Goal: Task Accomplishment & Management: Manage account settings

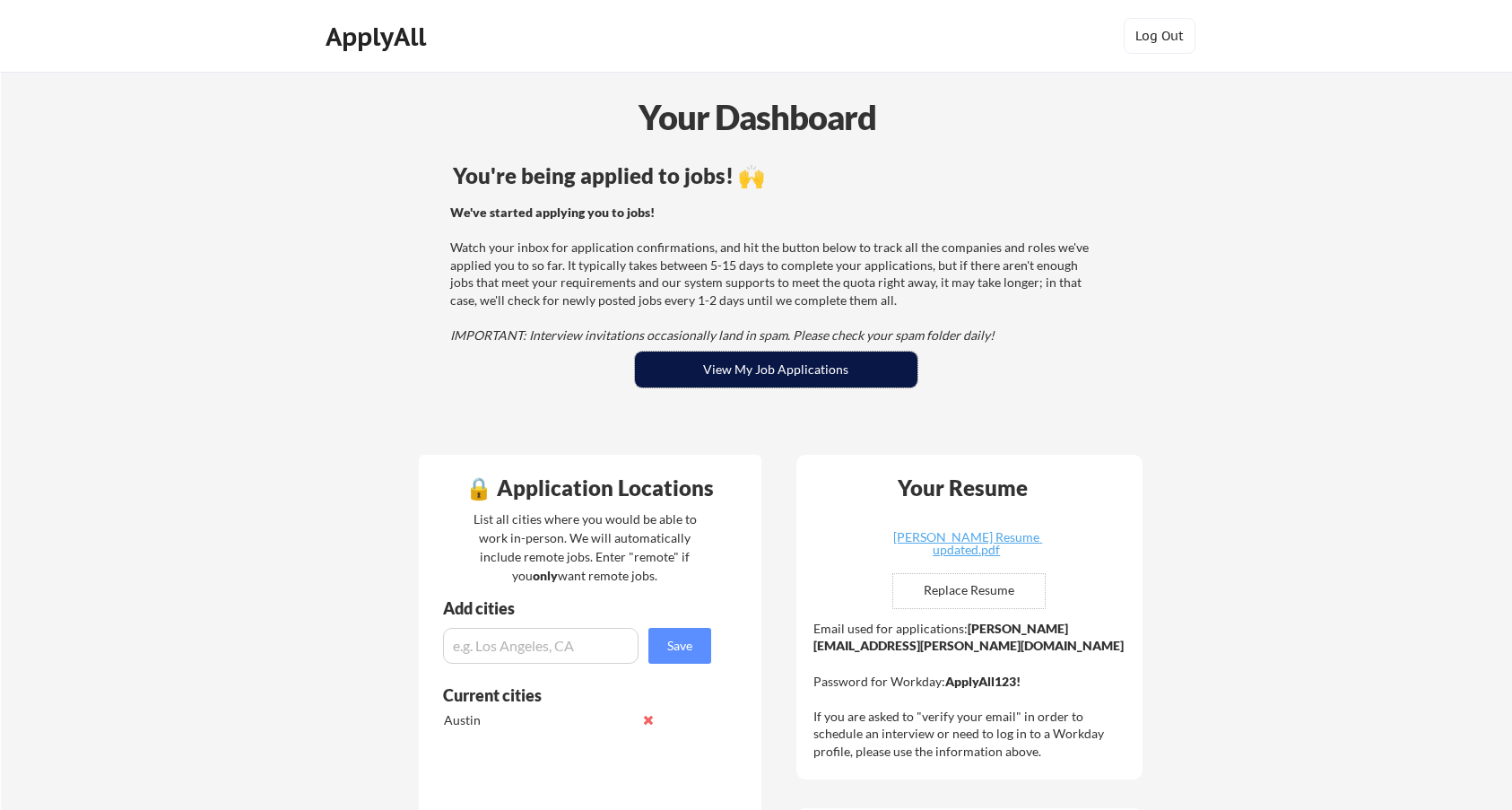
click at [745, 359] on button "View My Job Applications" at bounding box center [776, 370] width 282 height 35
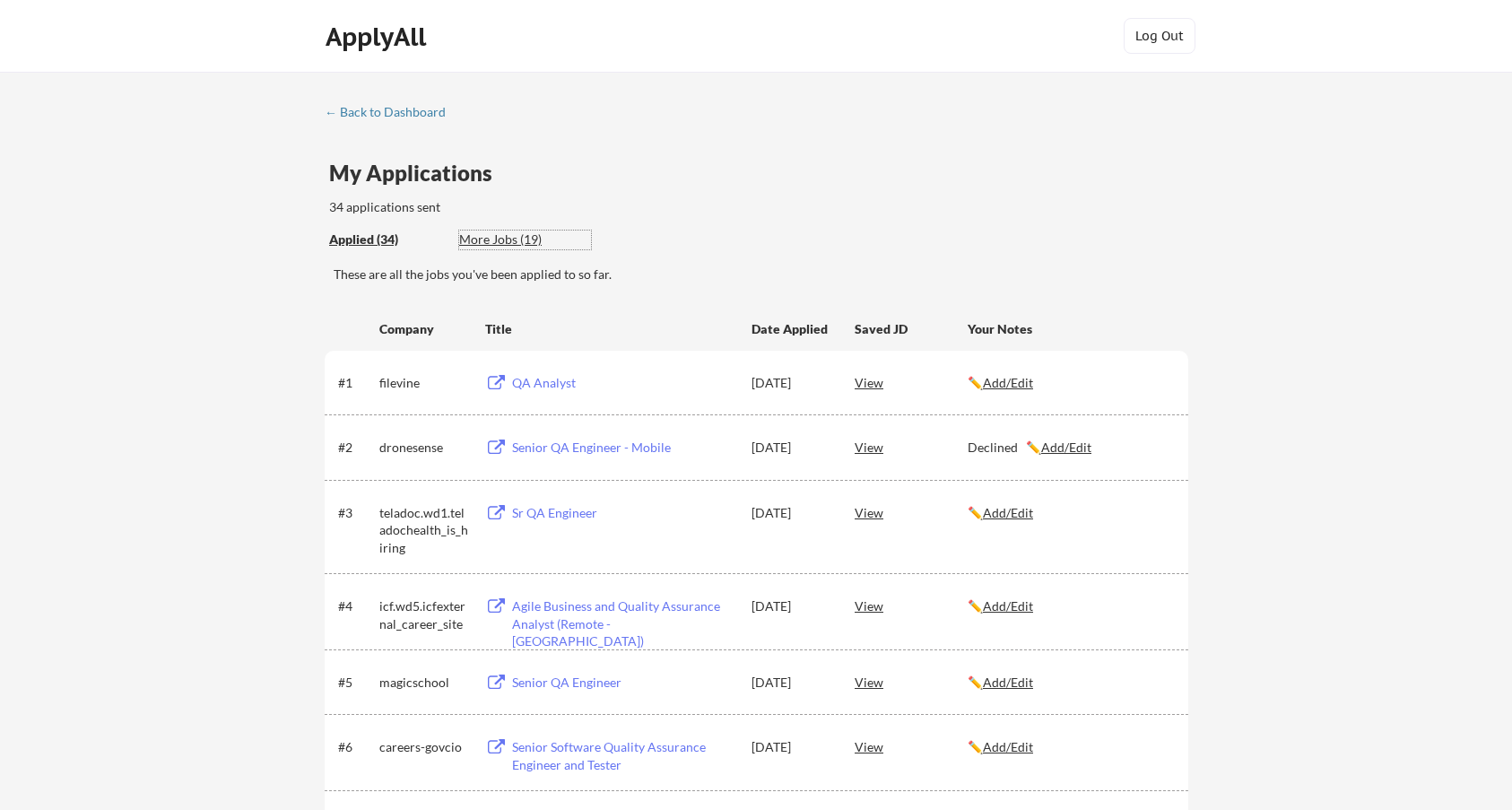
click at [513, 244] on div "More Jobs (19)" at bounding box center [525, 239] width 132 height 18
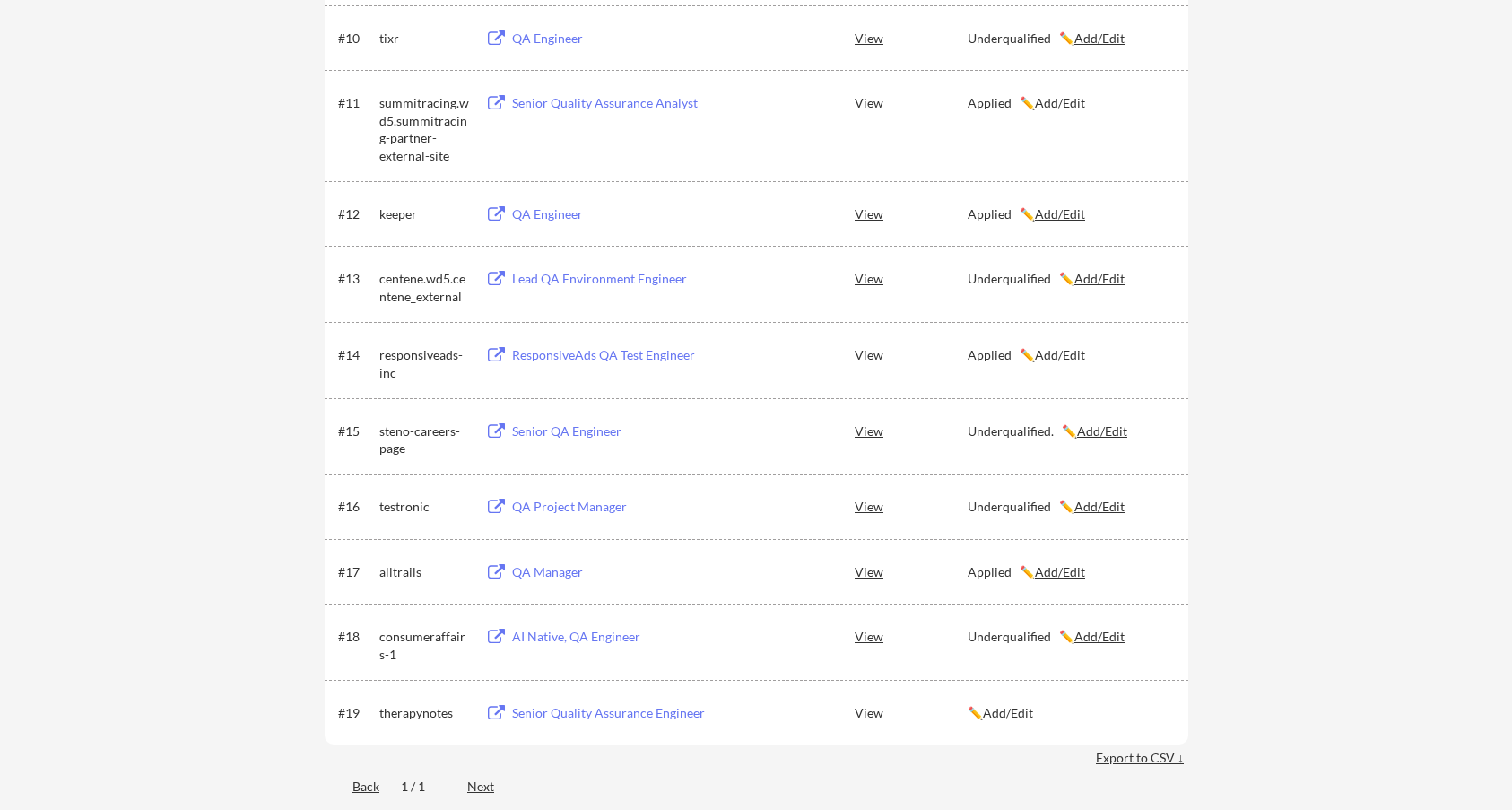
scroll to position [1166, 0]
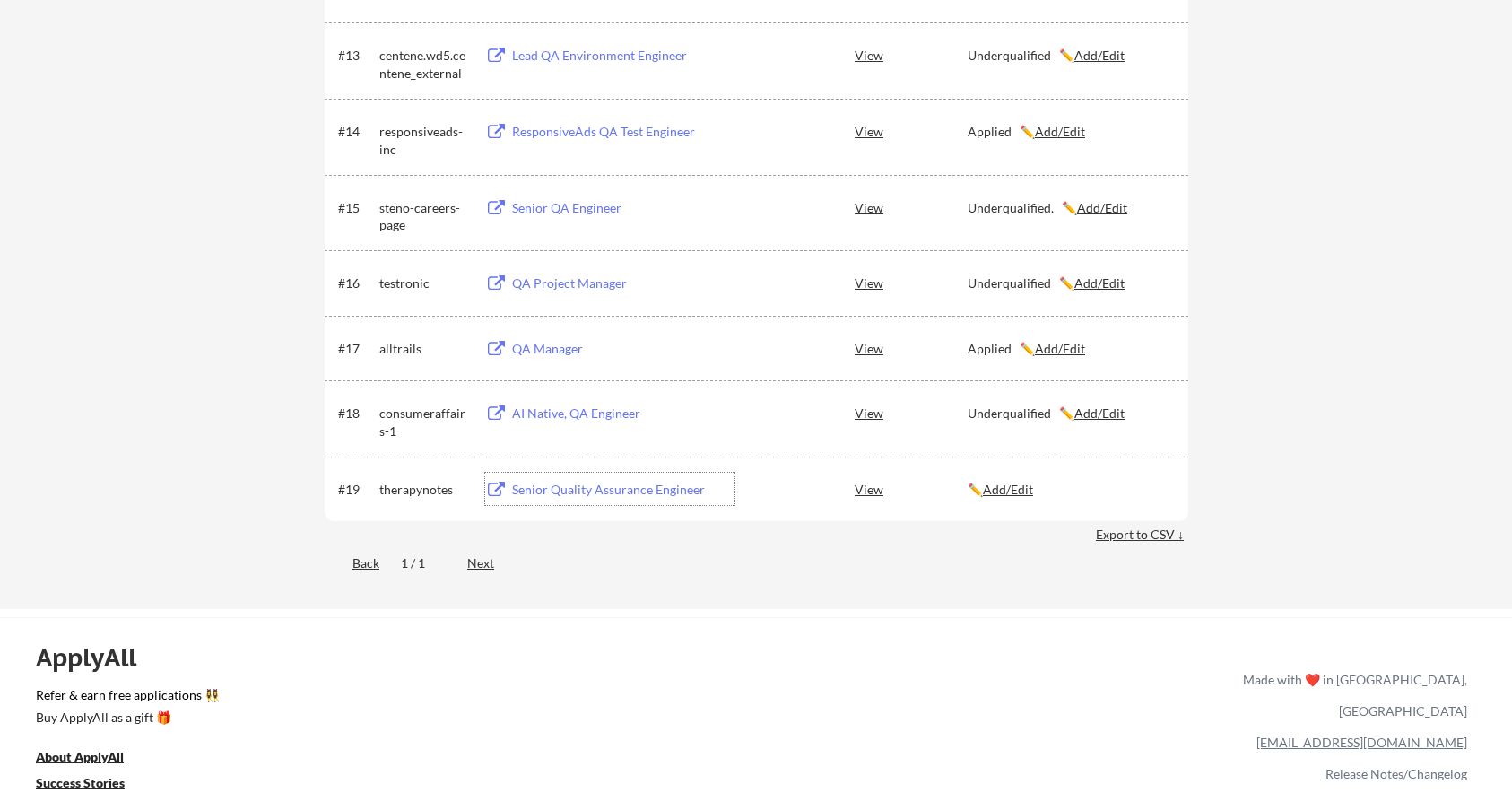
click at [575, 489] on div "Senior Quality Assurance Engineer" at bounding box center [623, 490] width 222 height 18
click at [1025, 483] on u "Add/Edit" at bounding box center [1008, 490] width 50 height 16
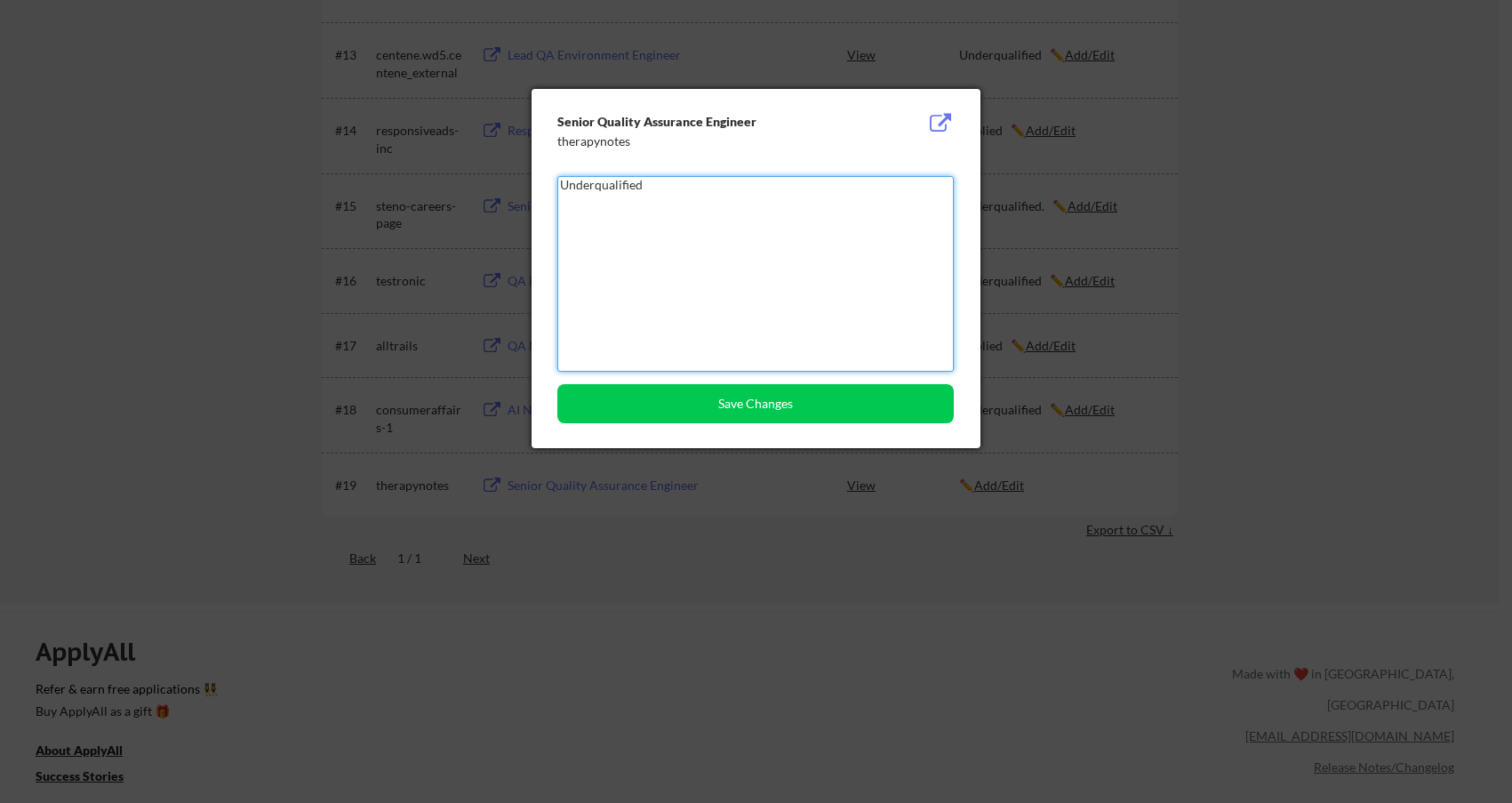
type textarea "Underqualified"
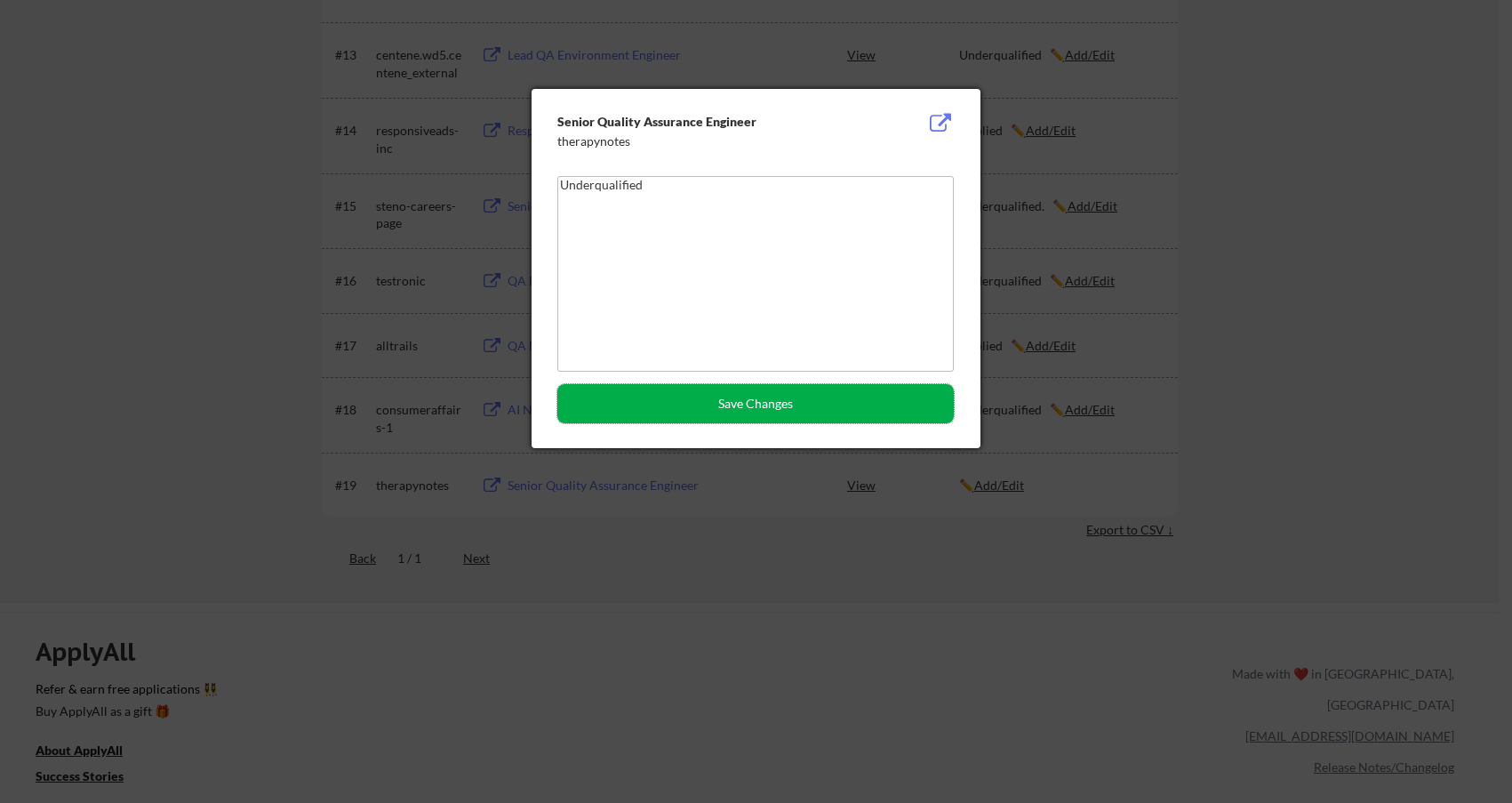
click at [758, 410] on button "Save Changes" at bounding box center [755, 403] width 397 height 39
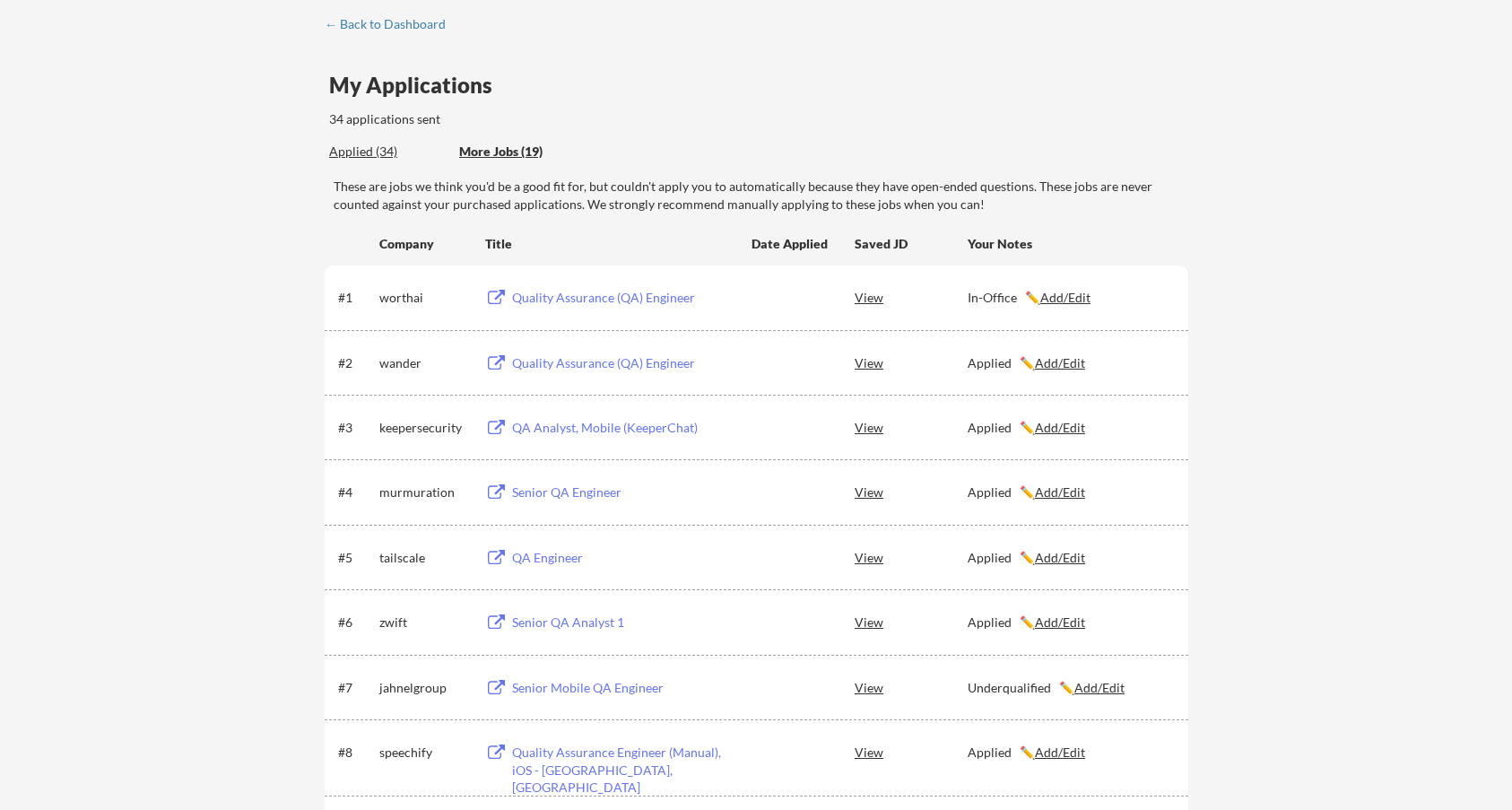
scroll to position [0, 0]
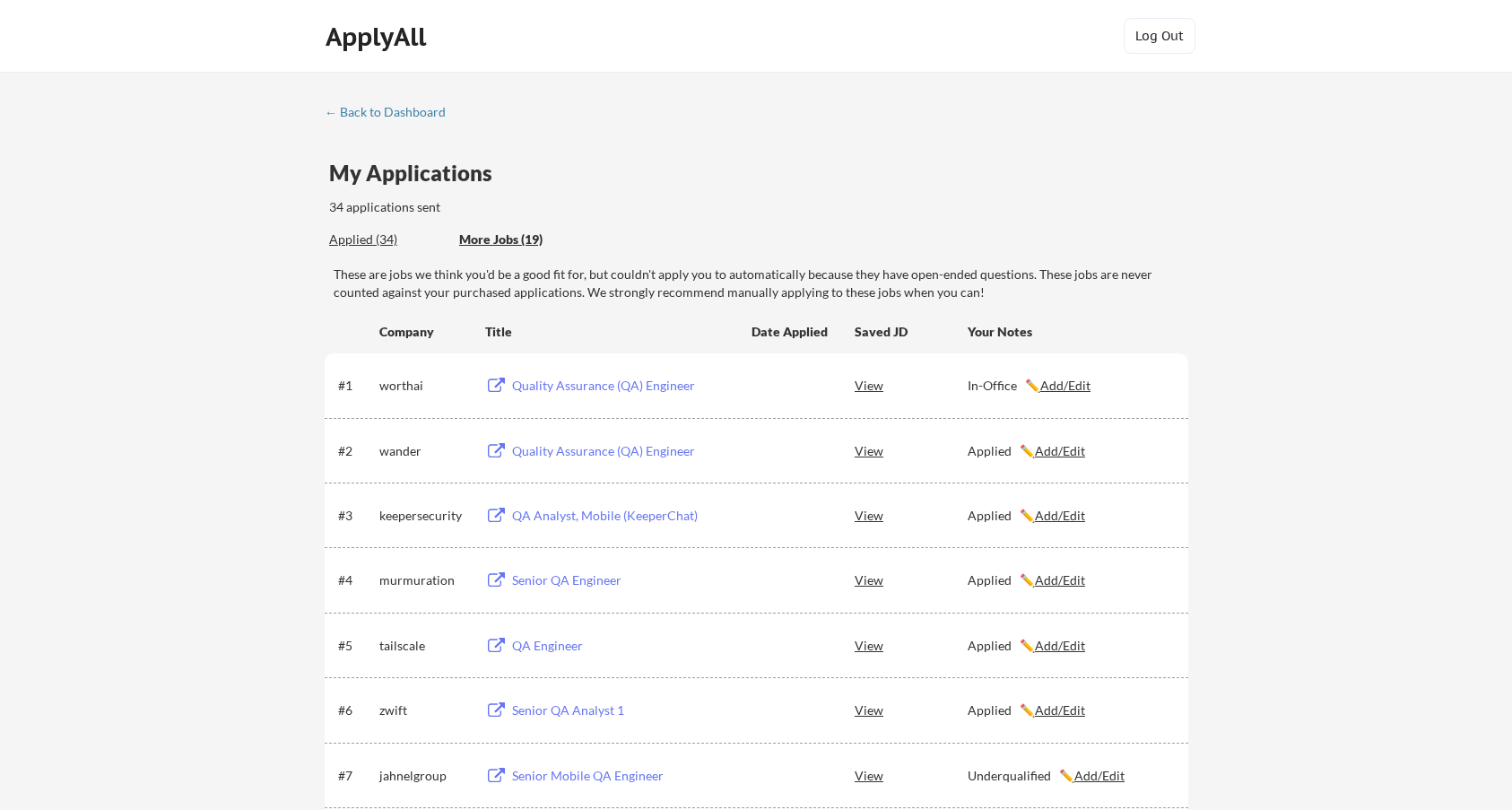
click at [353, 239] on div "Applied (34)" at bounding box center [387, 239] width 117 height 18
